Goal: Information Seeking & Learning: Learn about a topic

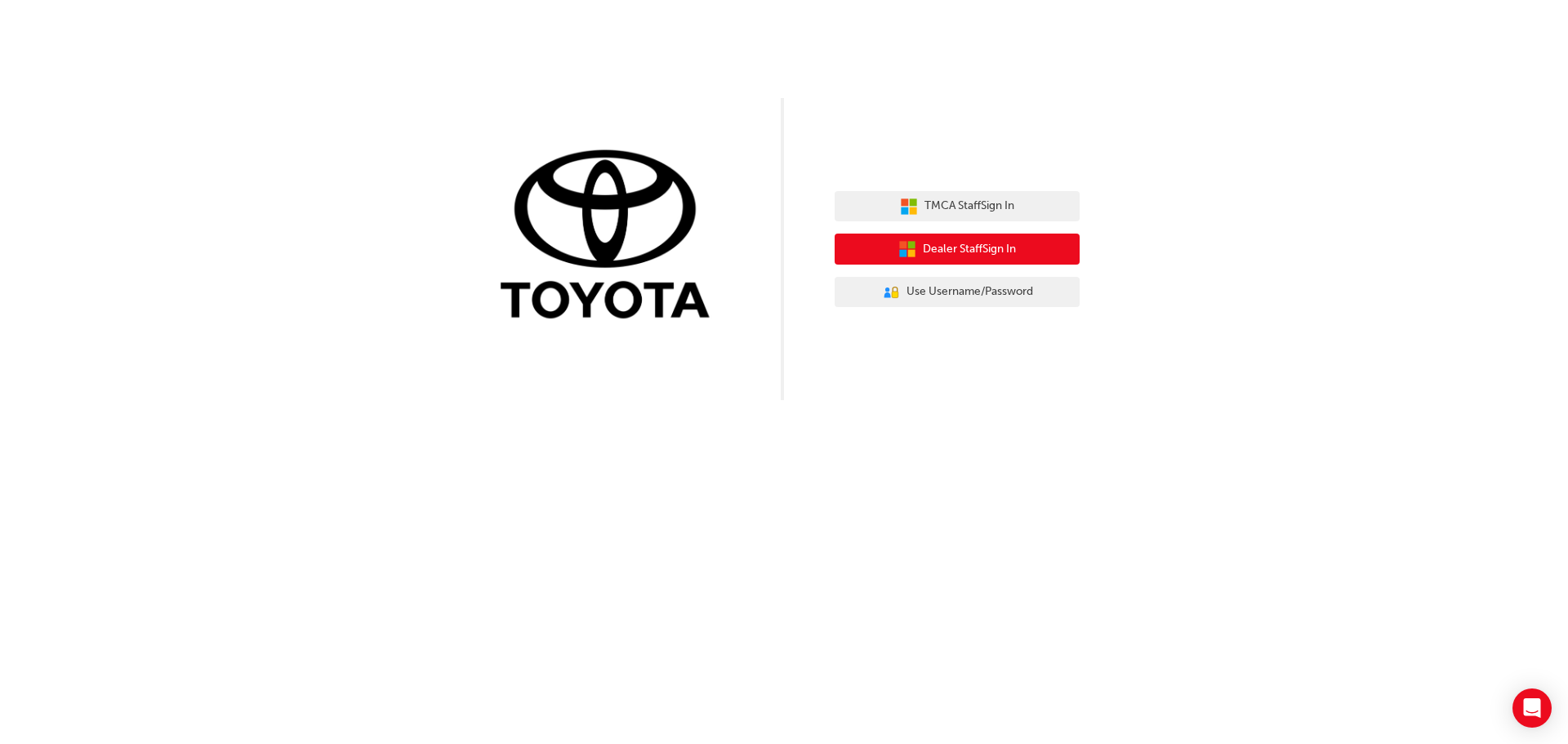
click at [958, 247] on span "Dealer Staff Sign In" at bounding box center [969, 249] width 93 height 19
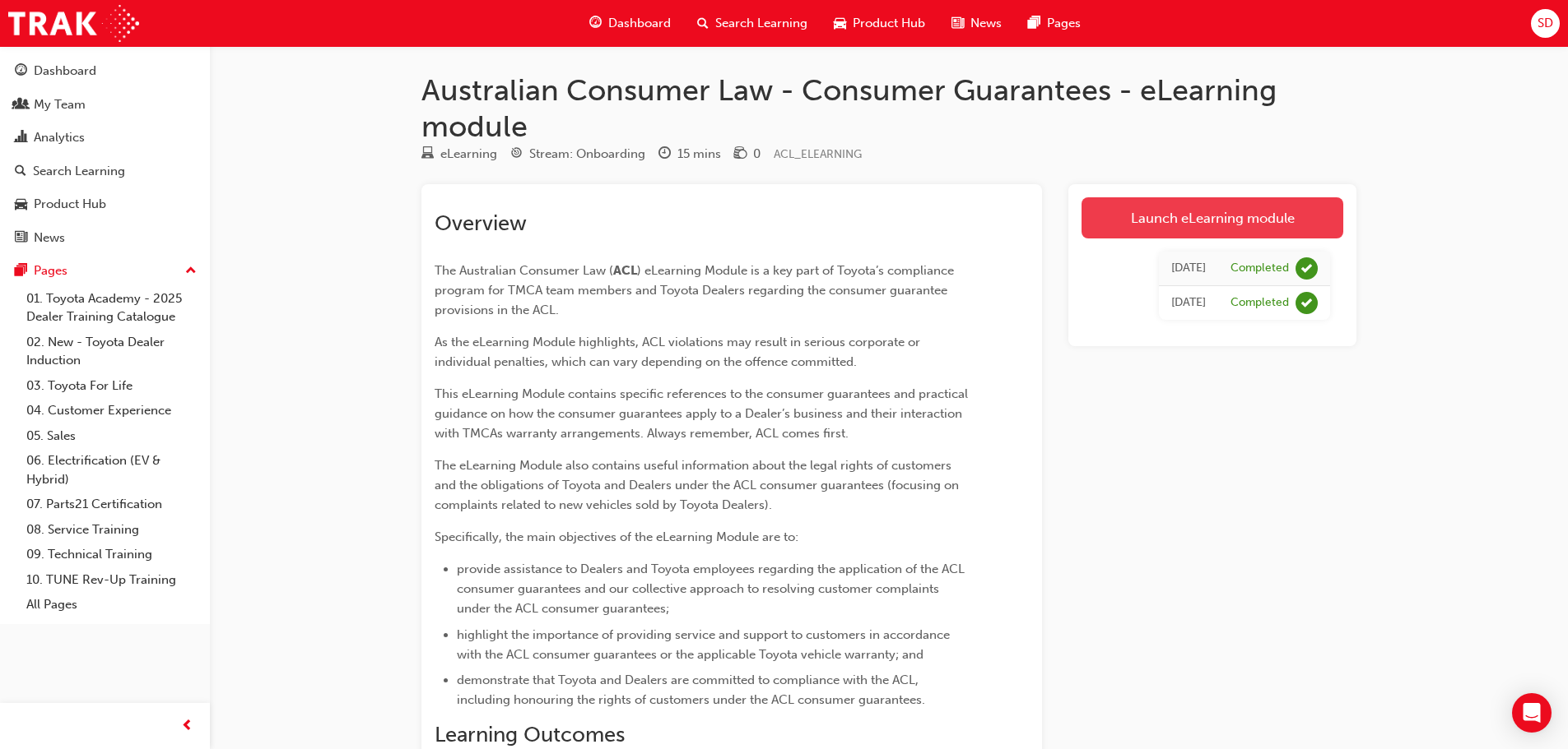
click at [1169, 229] on link "Launch eLearning module" at bounding box center [1212, 217] width 262 height 41
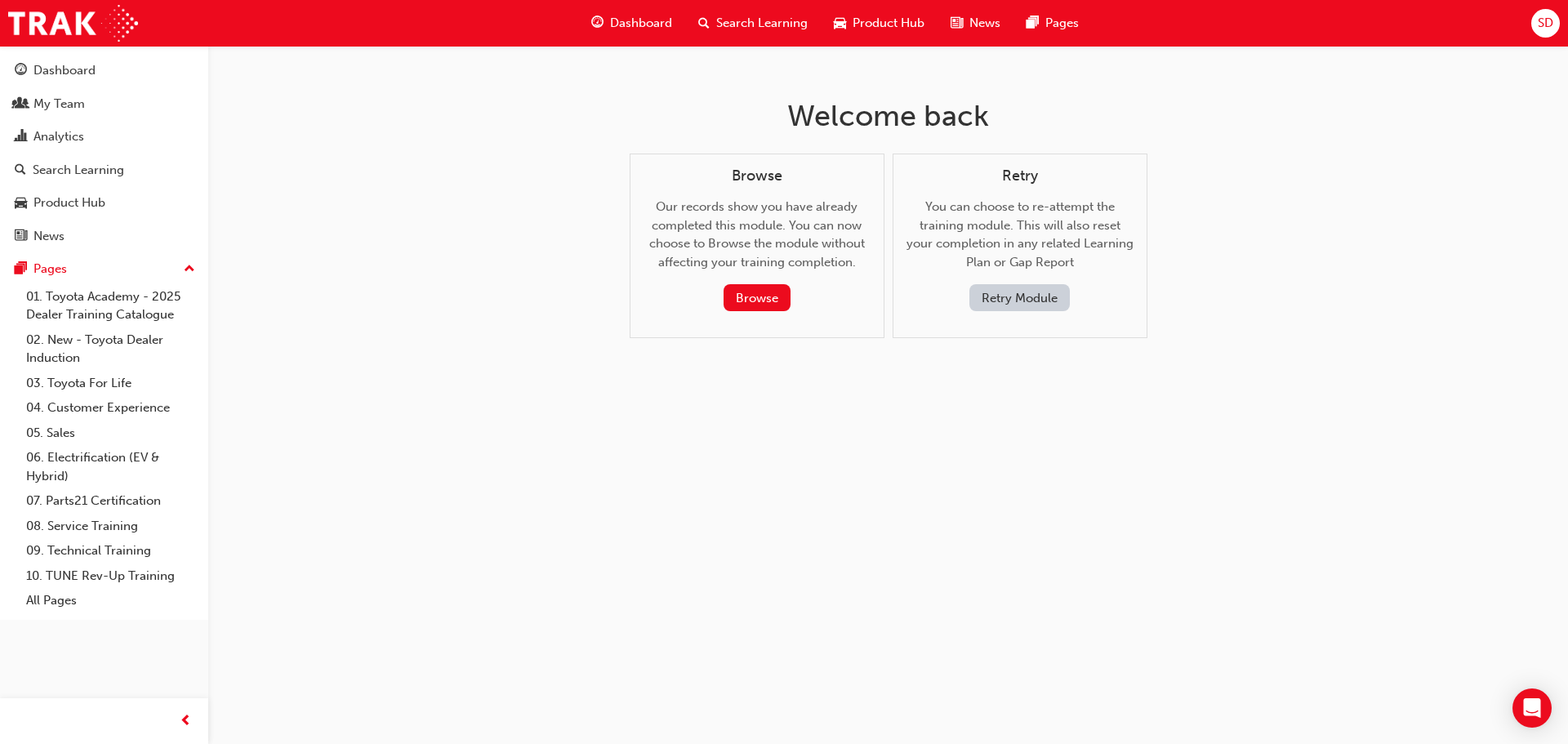
click at [1012, 298] on button "Retry Module" at bounding box center [1020, 297] width 101 height 27
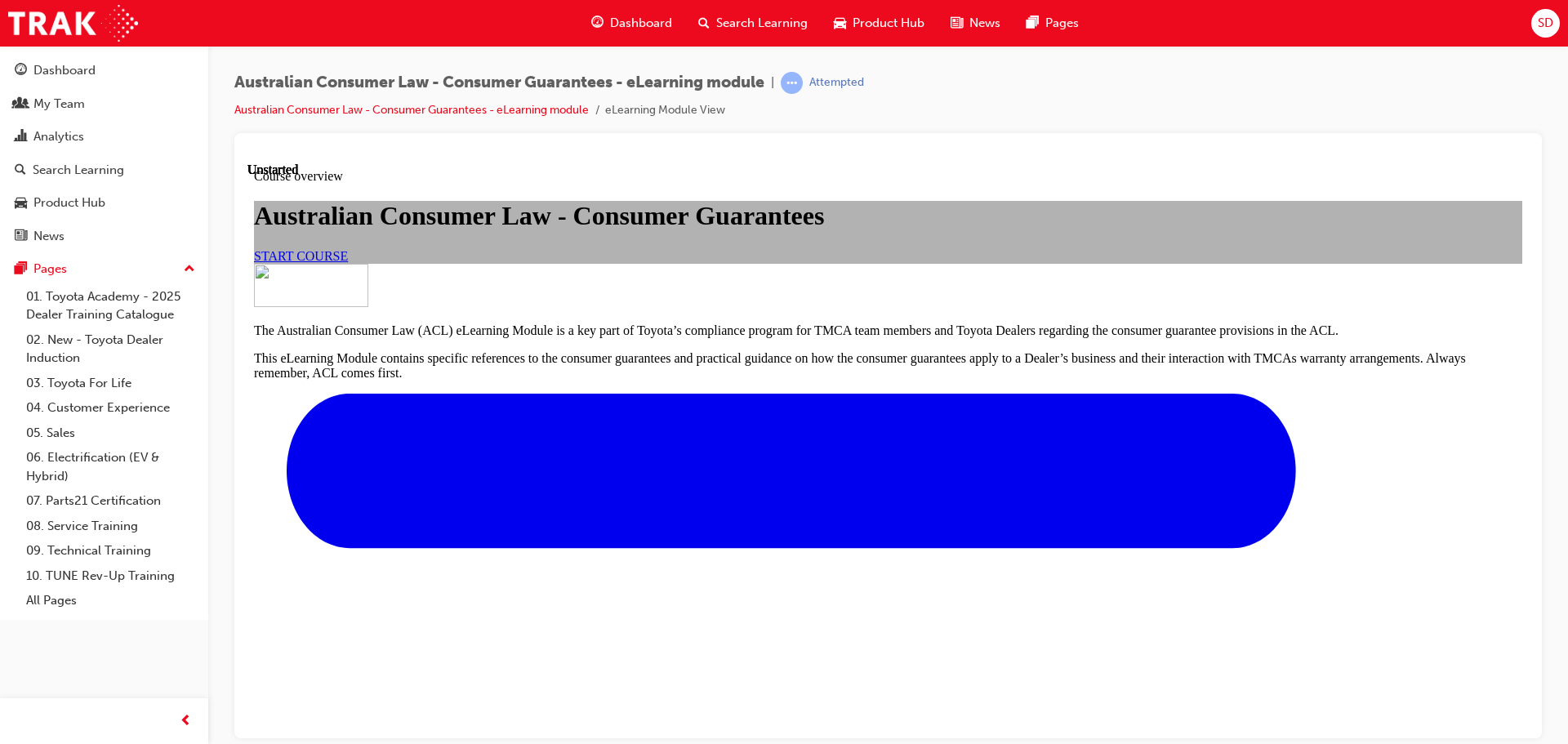
click at [348, 263] on span "START COURSE" at bounding box center [301, 255] width 94 height 14
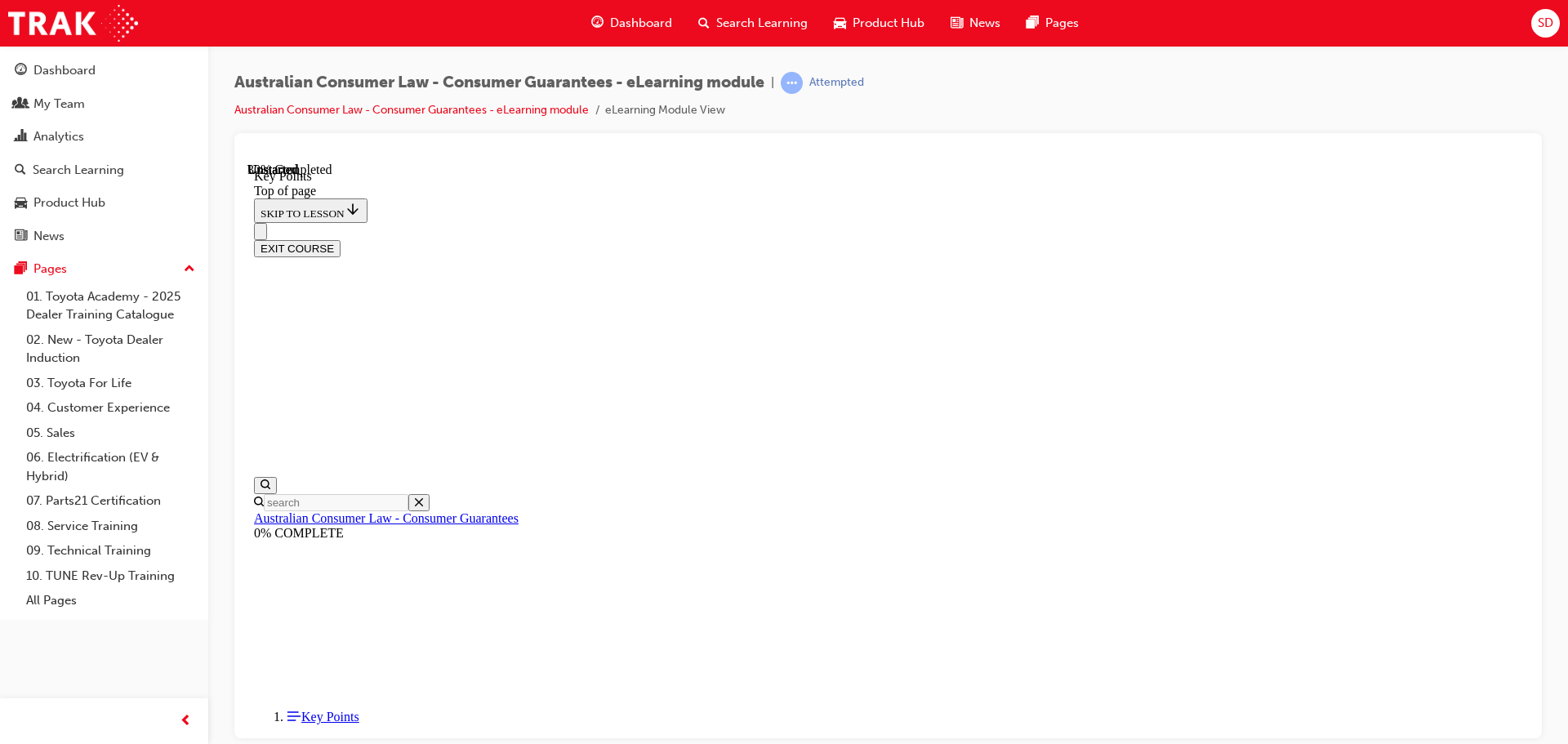
scroll to position [723, 0]
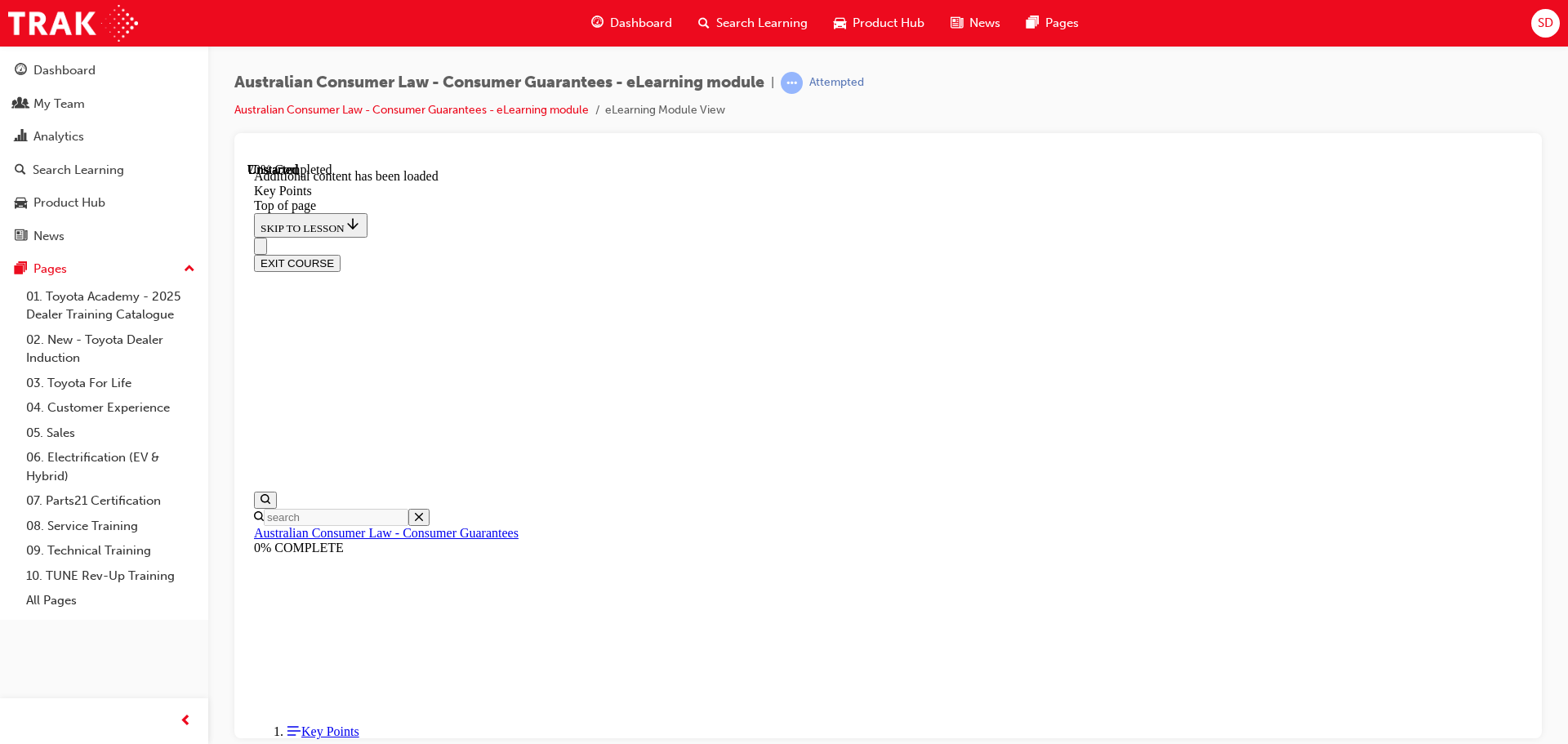
scroll to position [2109, 0]
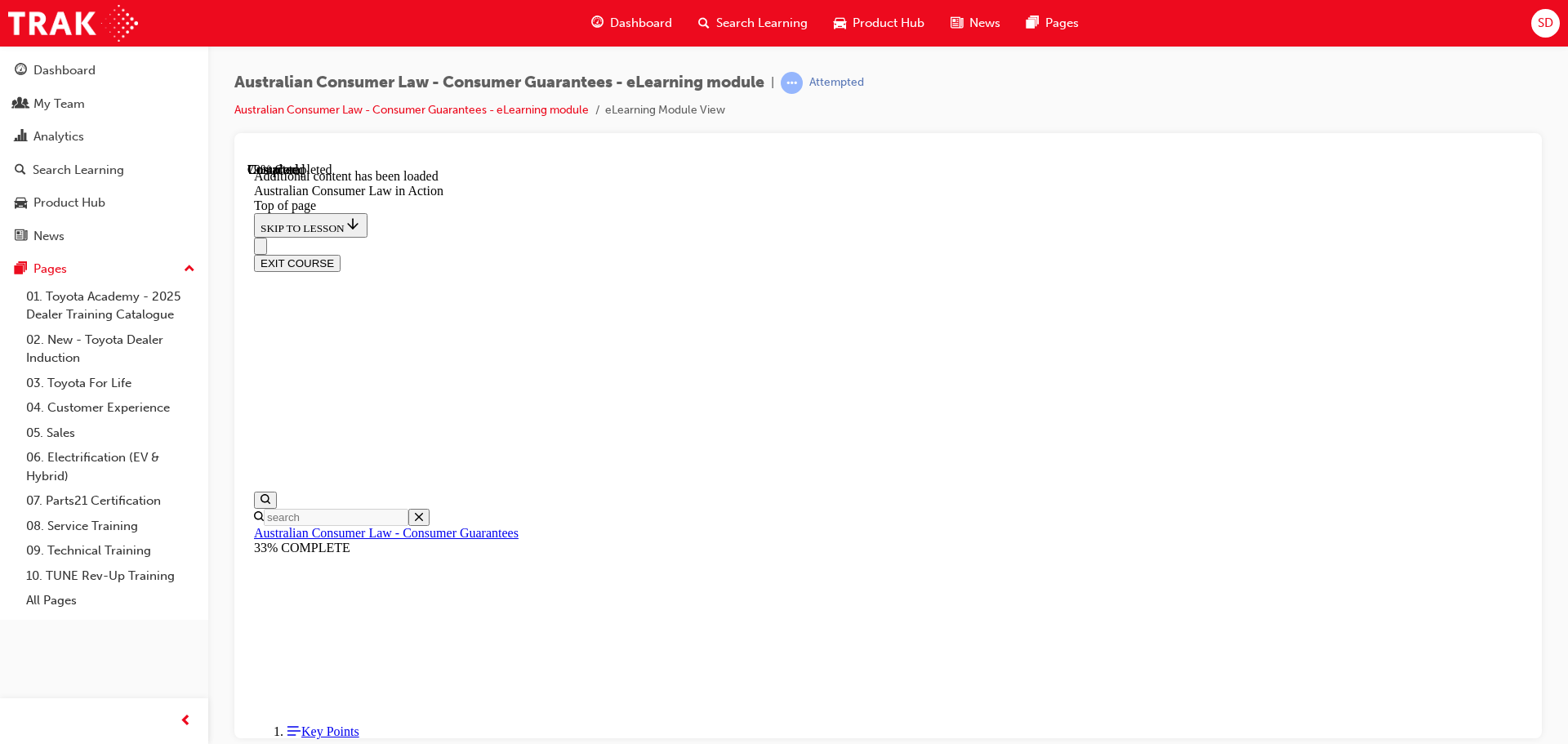
scroll to position [2831, 0]
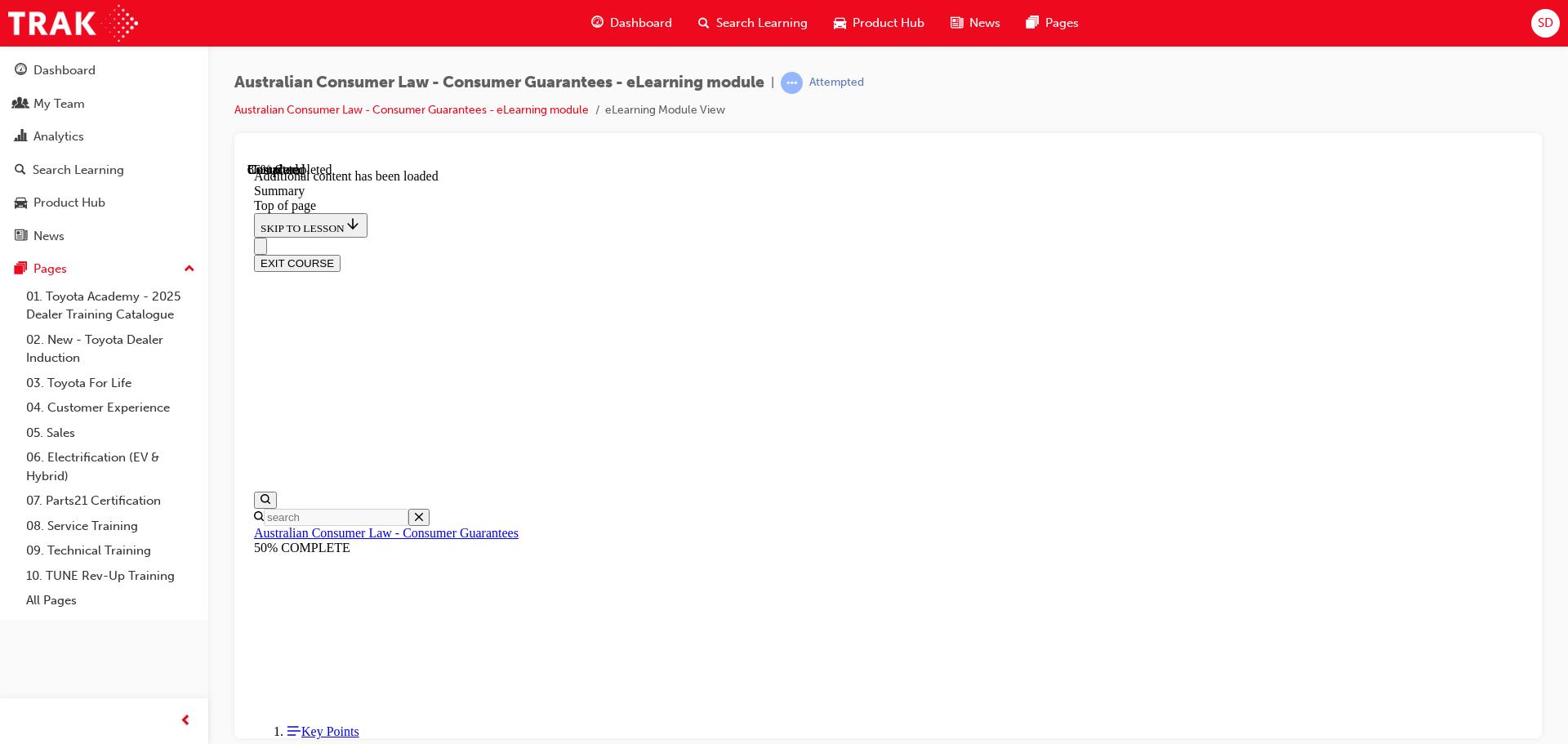
scroll to position [1609, 0]
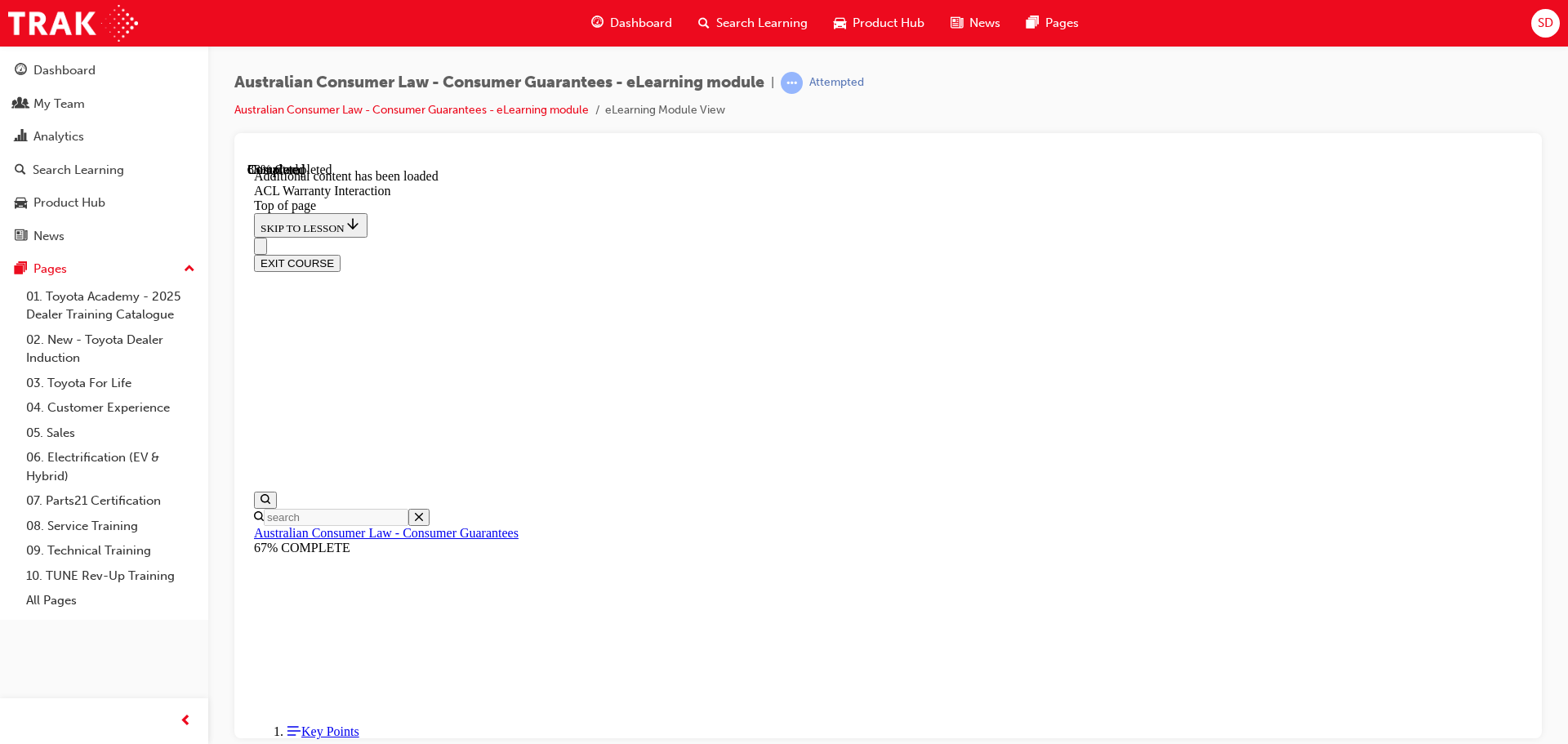
scroll to position [1812, 0]
click at [341, 254] on button "EXIT COURSE" at bounding box center [297, 263] width 87 height 17
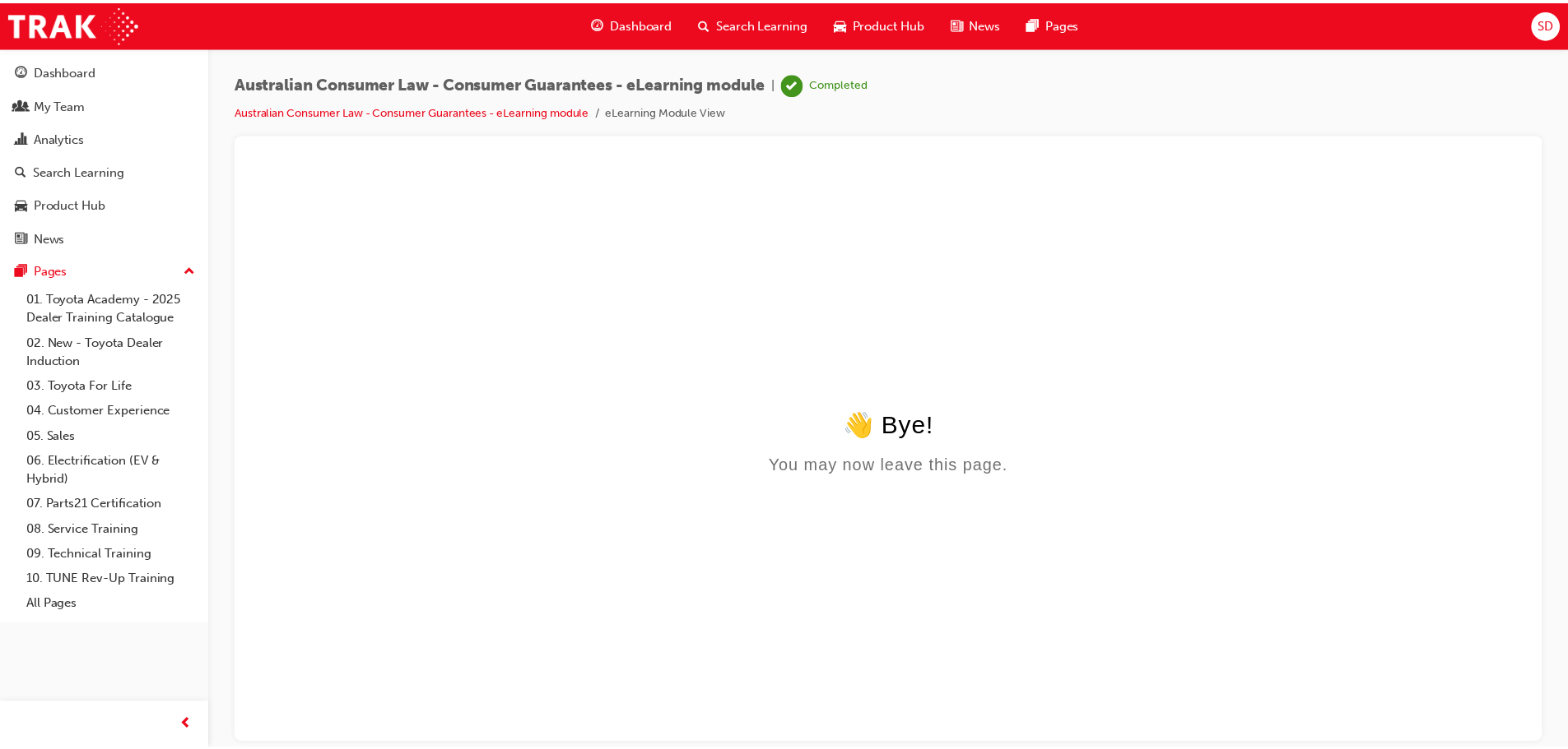
scroll to position [0, 0]
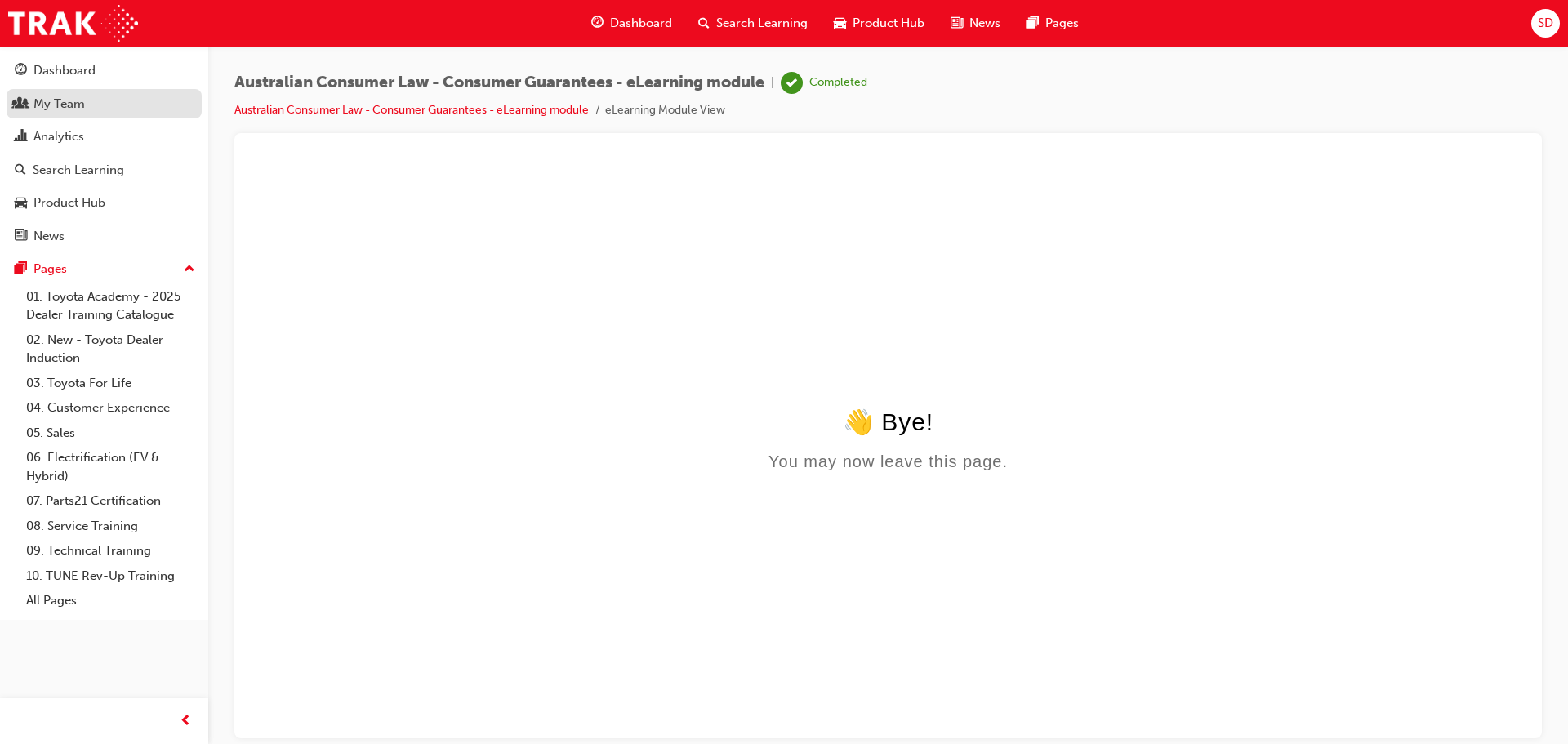
click at [50, 105] on div "My Team" at bounding box center [59, 104] width 51 height 19
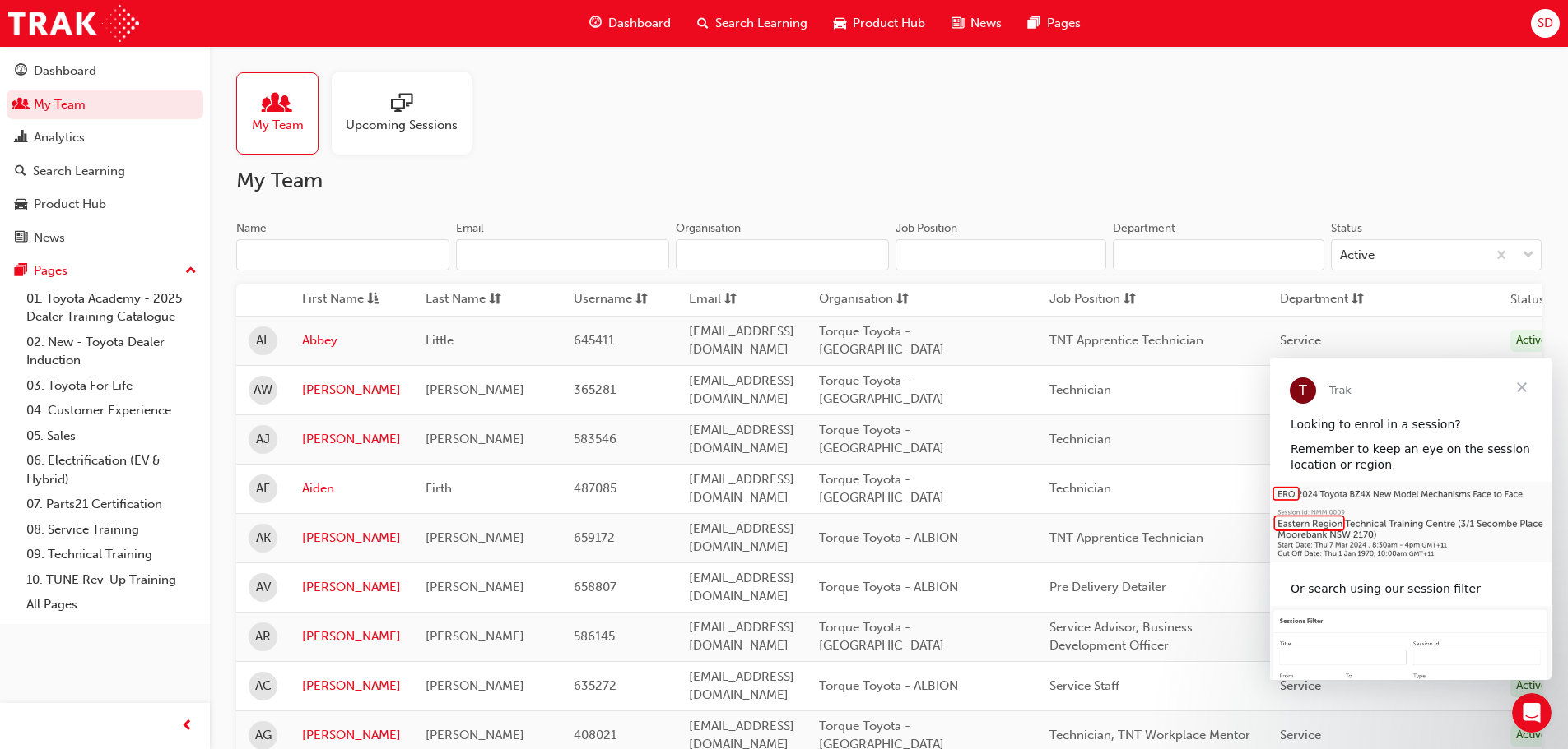
click at [264, 140] on div "My Team" at bounding box center [277, 113] width 82 height 82
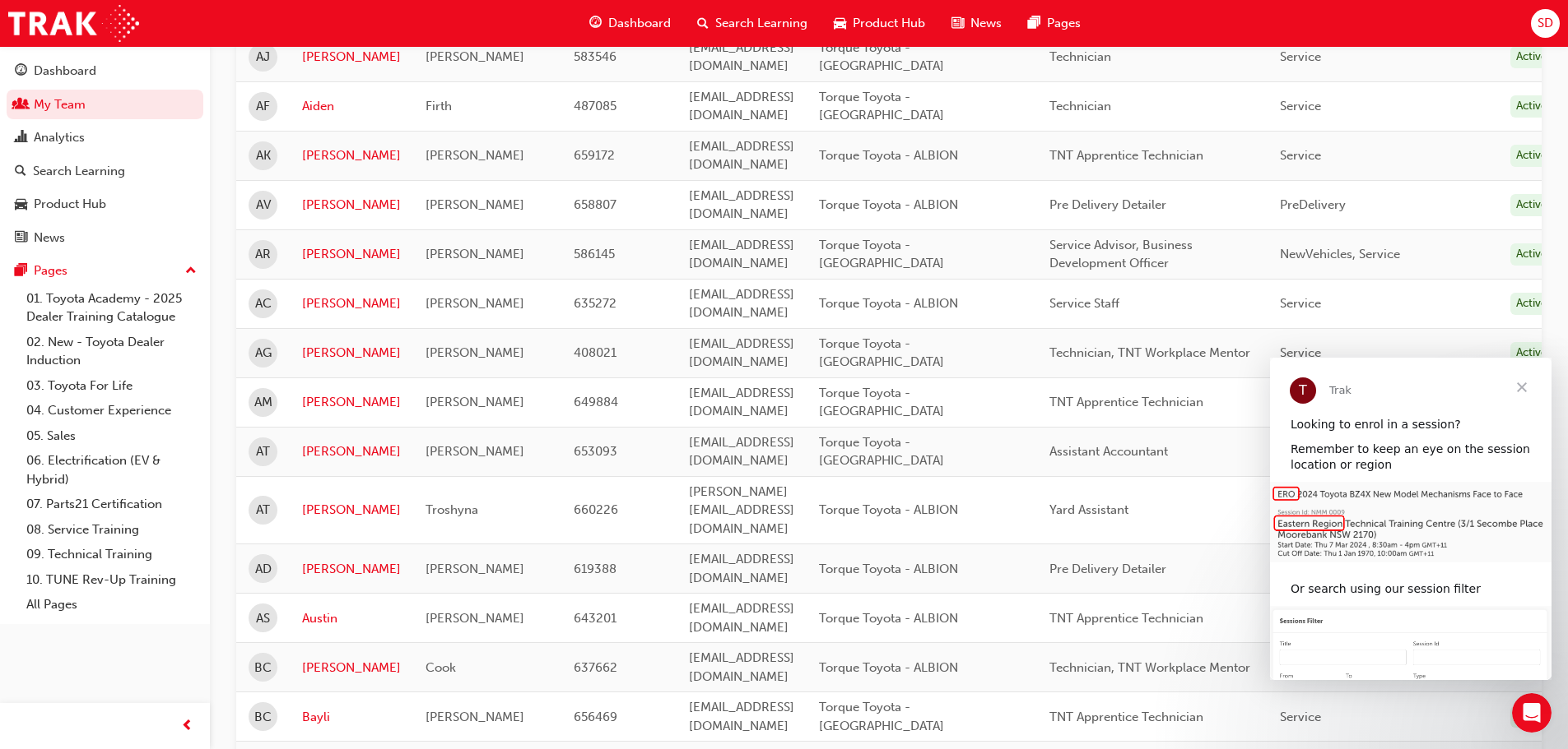
scroll to position [35, 0]
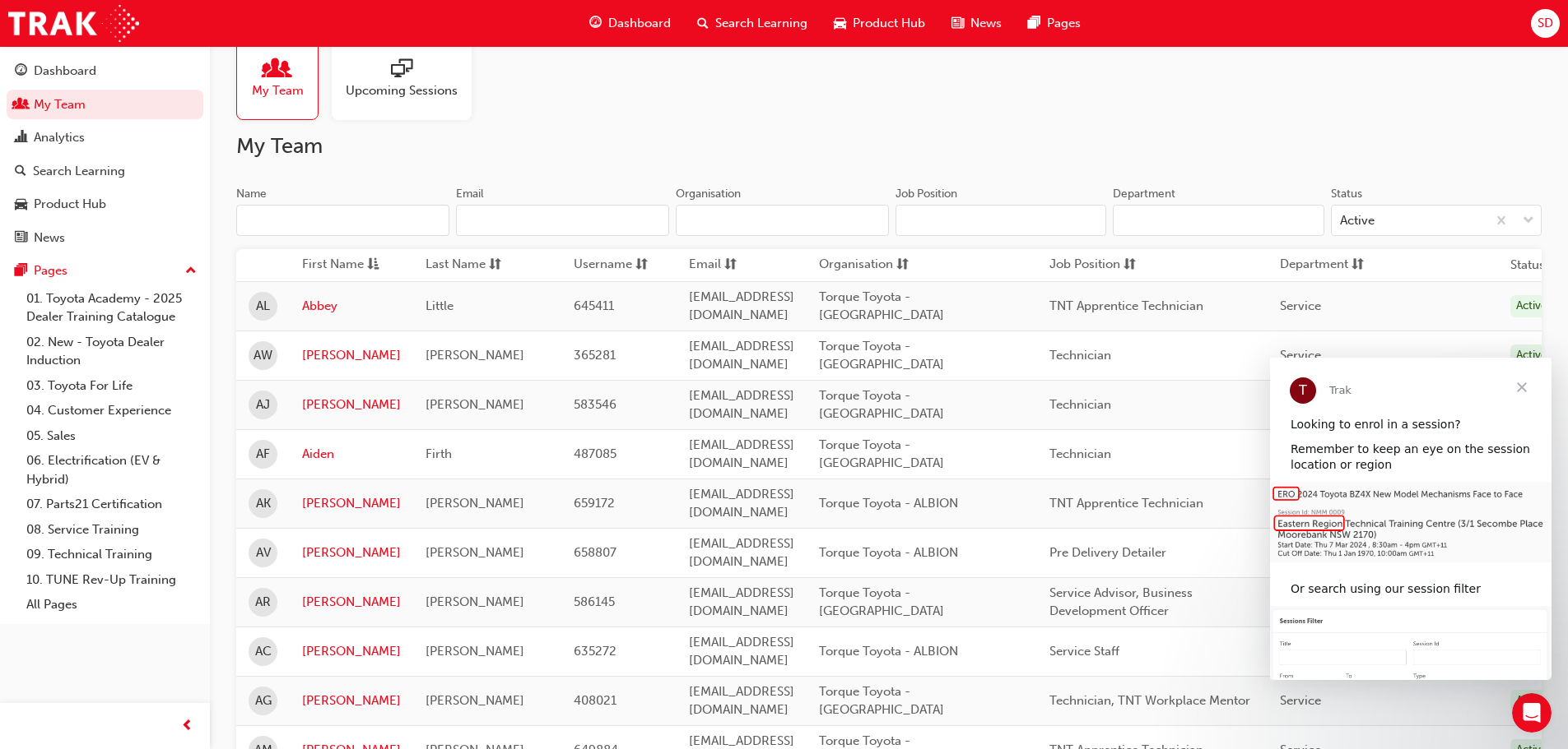
click at [1522, 387] on span "Close" at bounding box center [1521, 387] width 59 height 59
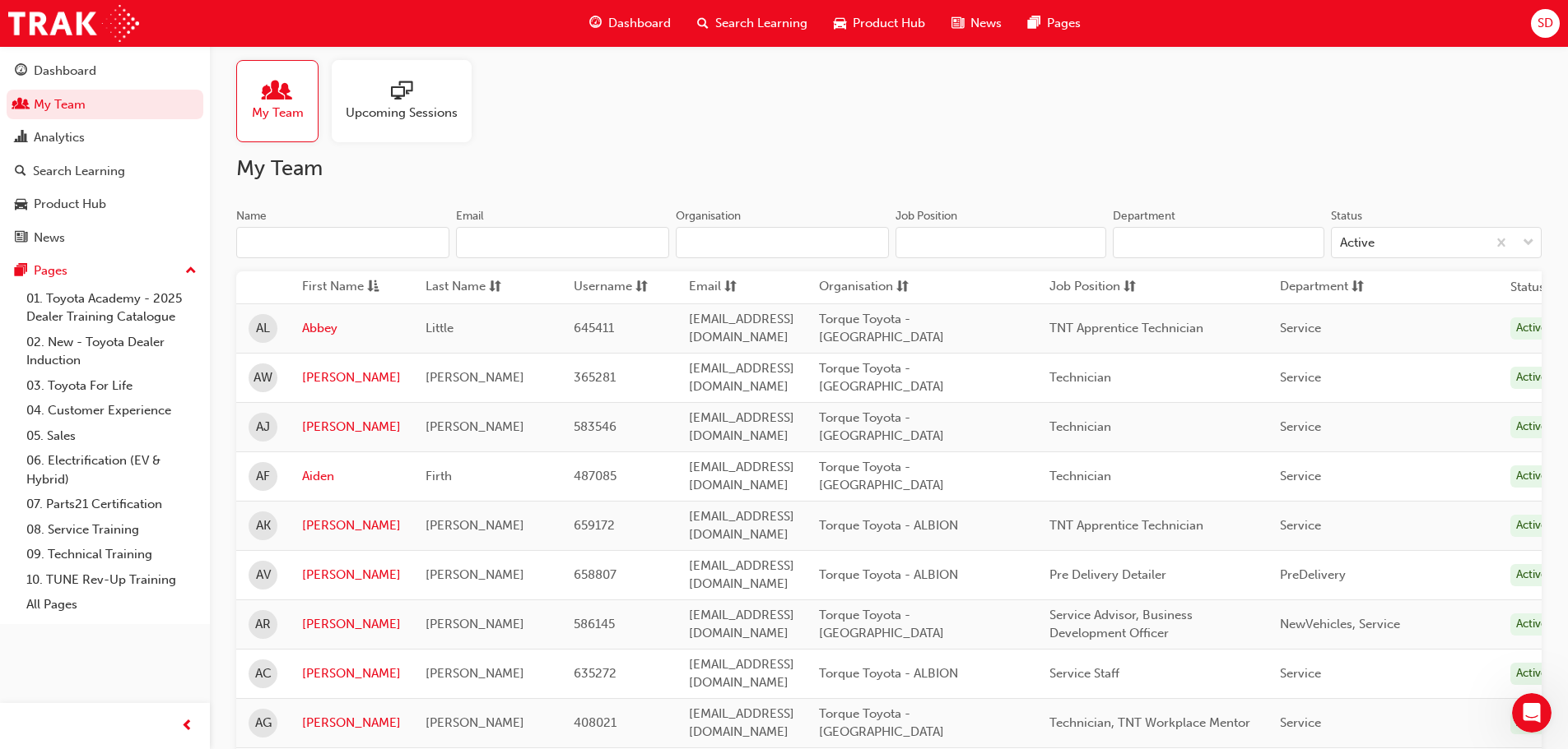
scroll to position [0, 0]
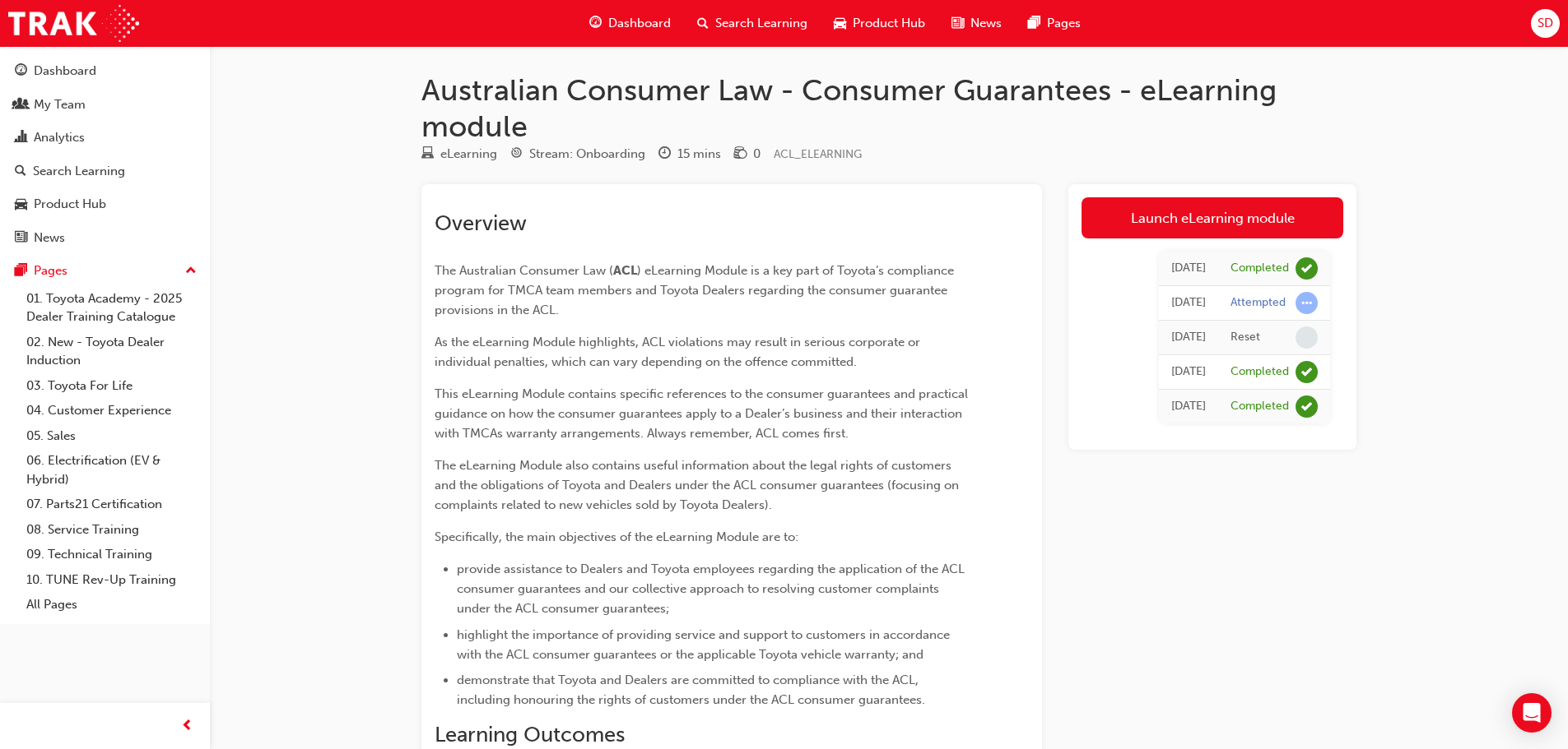
click at [1304, 305] on span "learningRecordVerb_ATTEMPT-icon" at bounding box center [1306, 303] width 22 height 22
click at [1171, 299] on div "[DATE]" at bounding box center [1189, 303] width 35 height 19
click at [1194, 224] on link "Launch eLearning module" at bounding box center [1212, 217] width 262 height 41
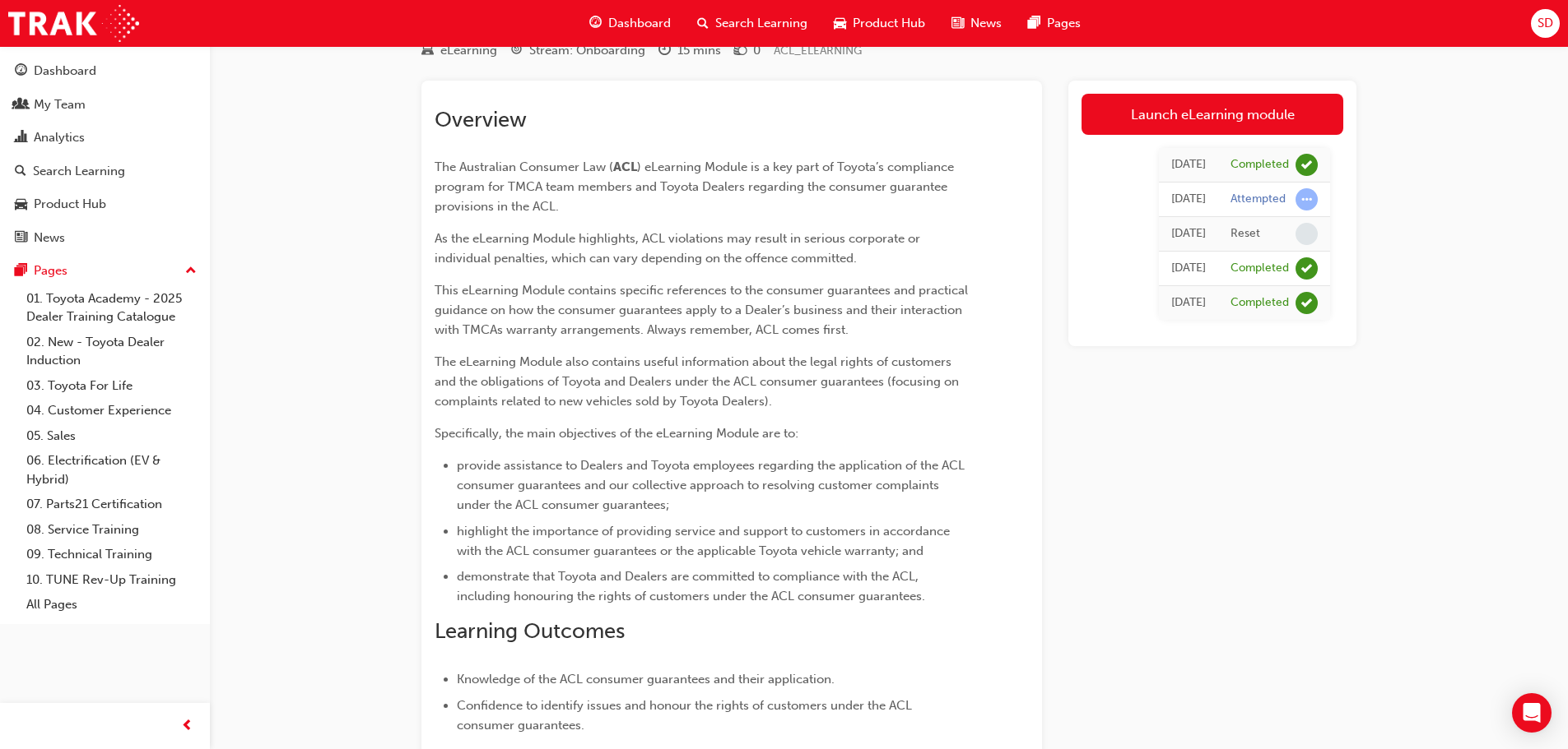
scroll to position [329, 0]
